Goal: Task Accomplishment & Management: Use online tool/utility

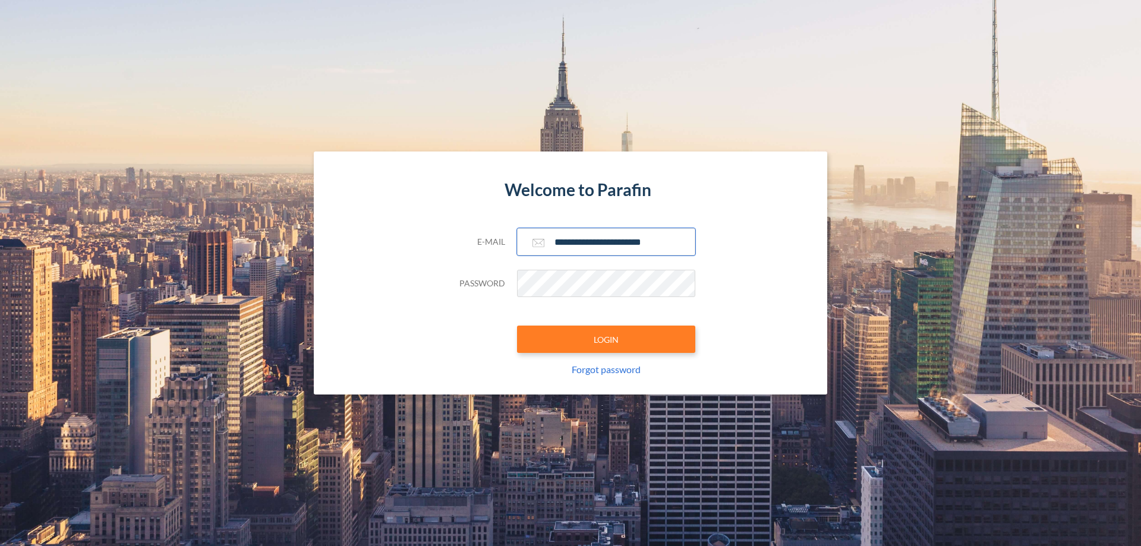
type input "**********"
click at [606, 339] on button "LOGIN" at bounding box center [606, 339] width 178 height 27
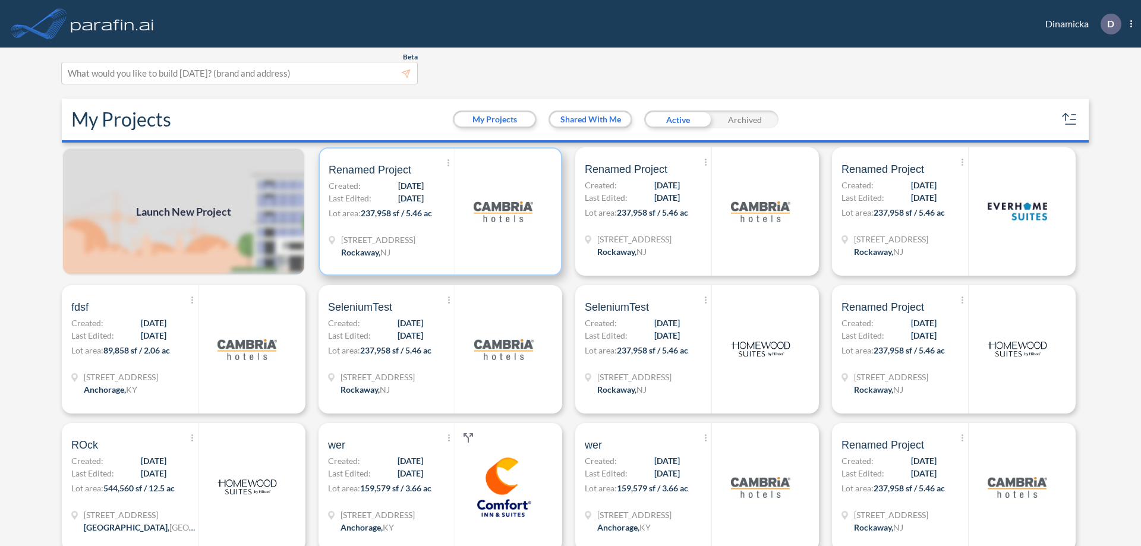
scroll to position [3, 0]
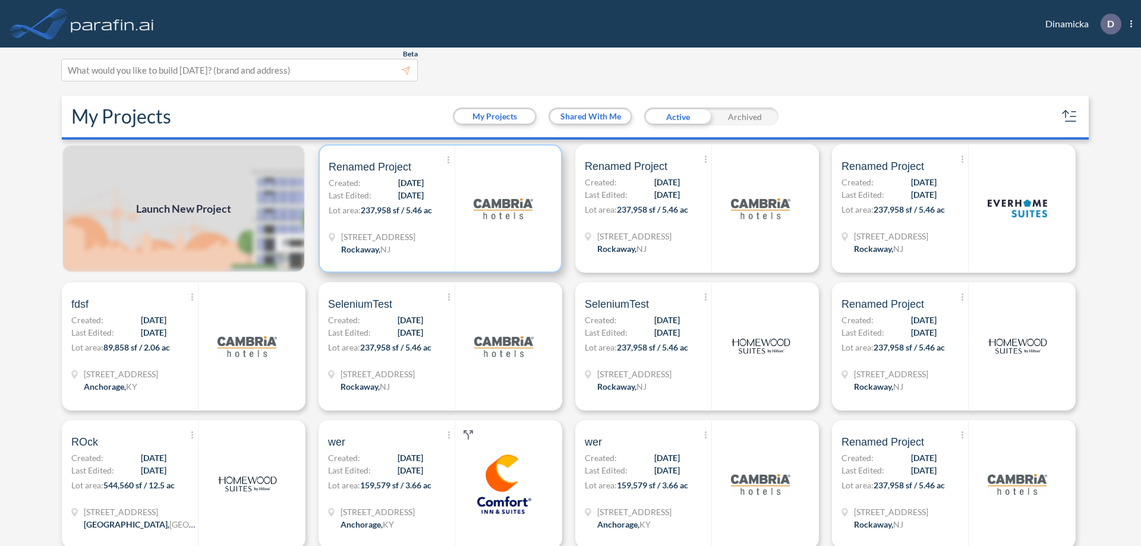
click at [438, 209] on p "Lot area: 237,958 sf / 5.46 ac" at bounding box center [391, 212] width 126 height 17
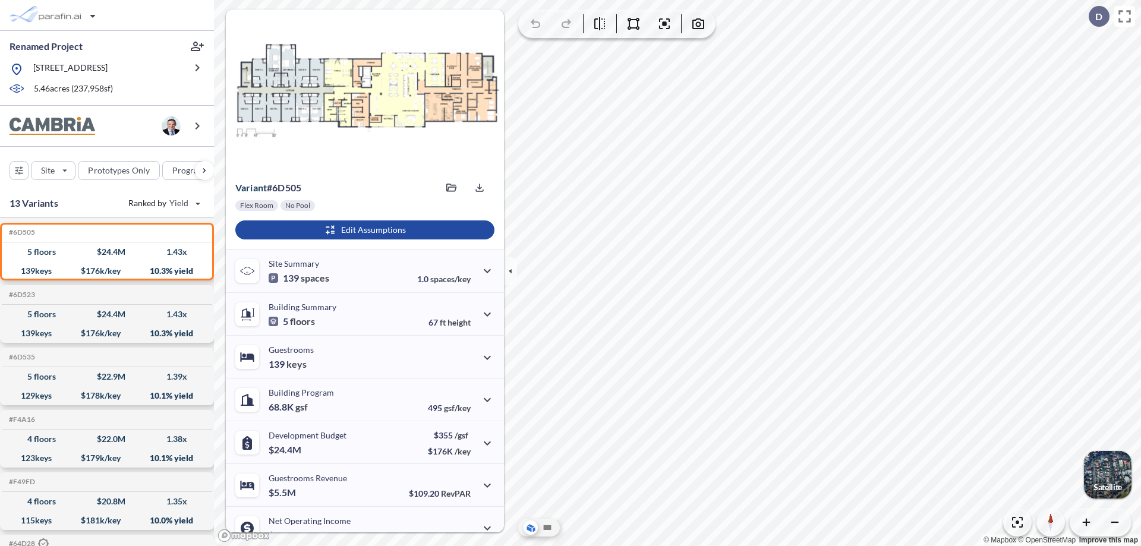
scroll to position [60, 0]
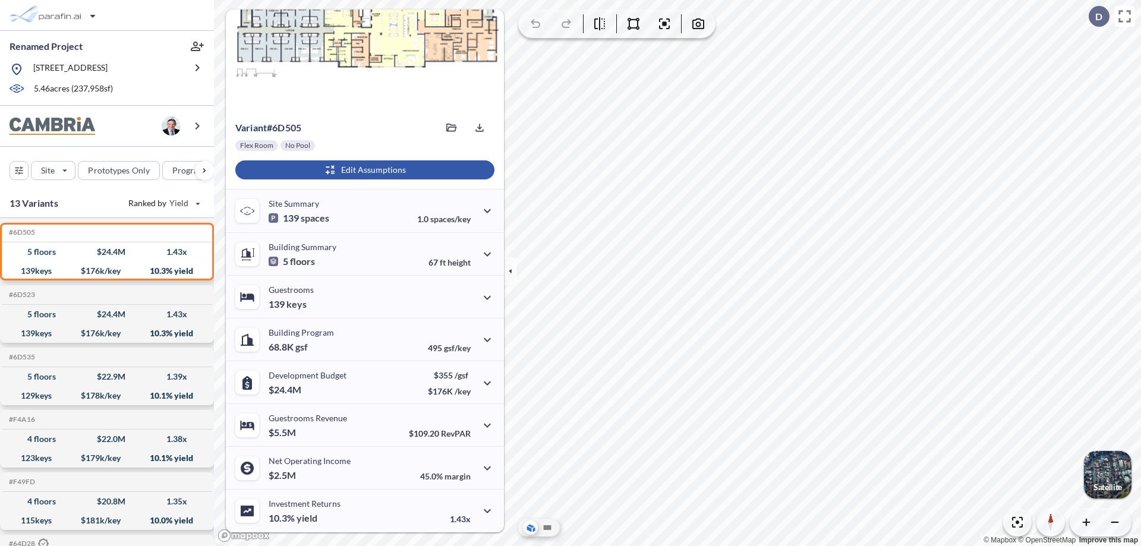
click at [363, 170] on div "button" at bounding box center [364, 169] width 259 height 19
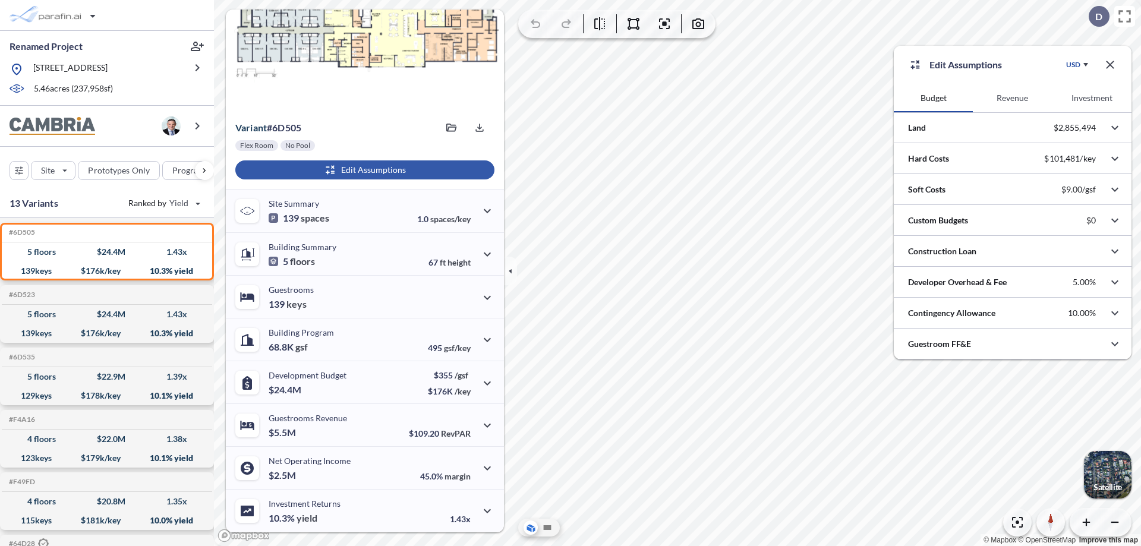
click at [1012, 98] on button "Revenue" at bounding box center [1011, 98] width 79 height 29
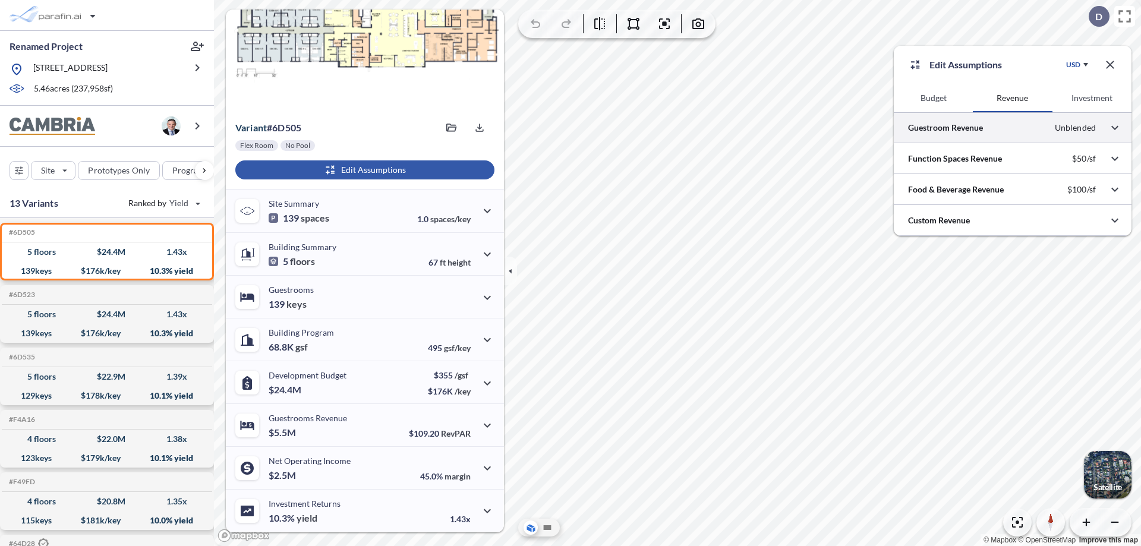
click at [1012, 128] on div at bounding box center [1012, 127] width 238 height 30
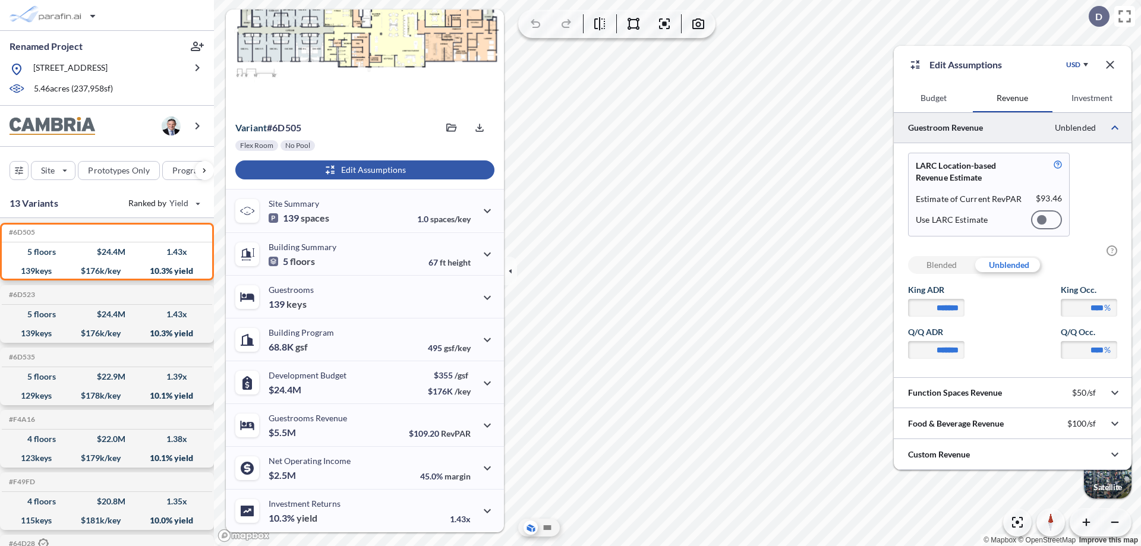
click at [1046, 220] on div at bounding box center [1046, 219] width 31 height 19
